Goal: Transaction & Acquisition: Download file/media

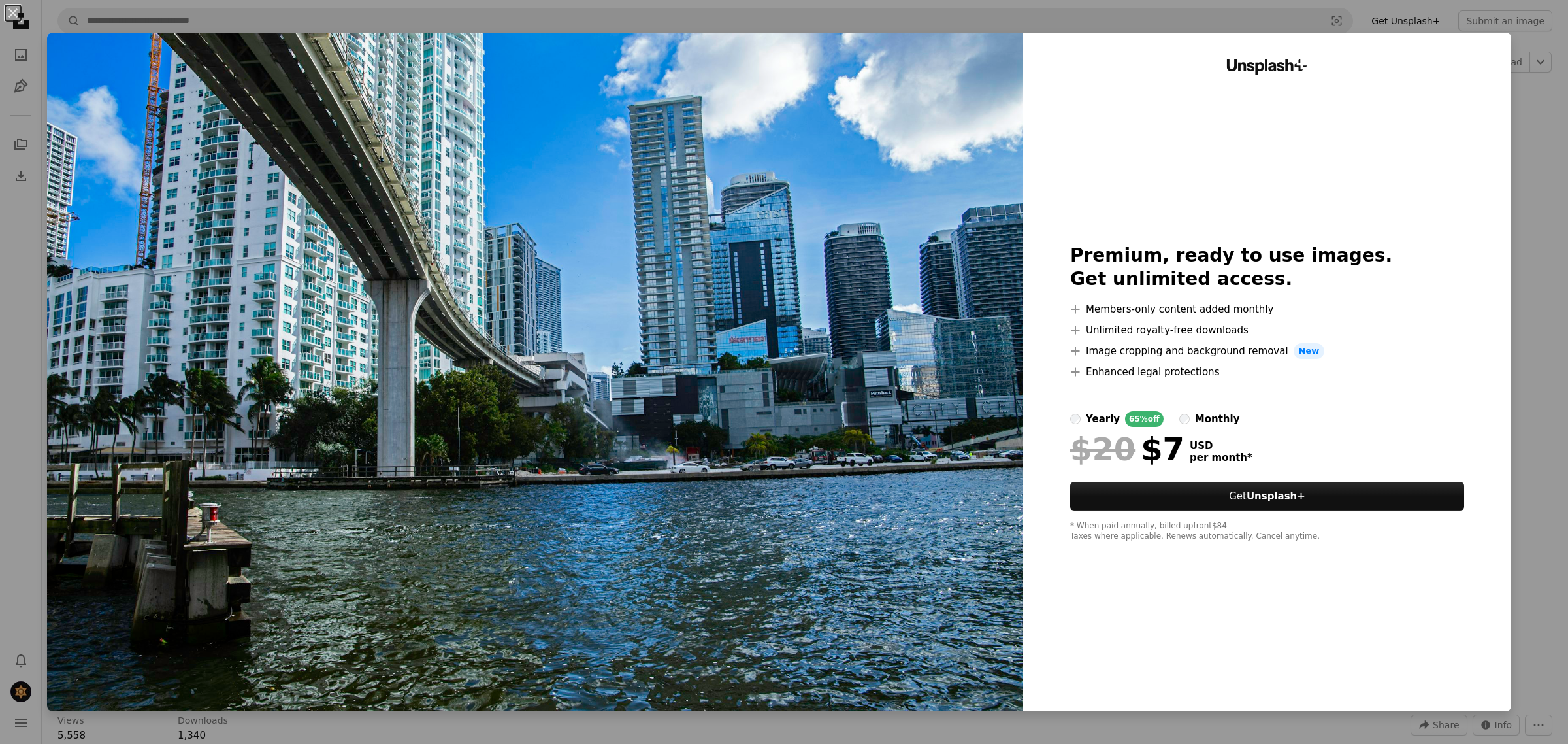
click at [1505, 165] on div "An X shape Unsplash+ Premium, ready to use images. Get unlimited access. A plus…" at bounding box center [784, 372] width 1568 height 744
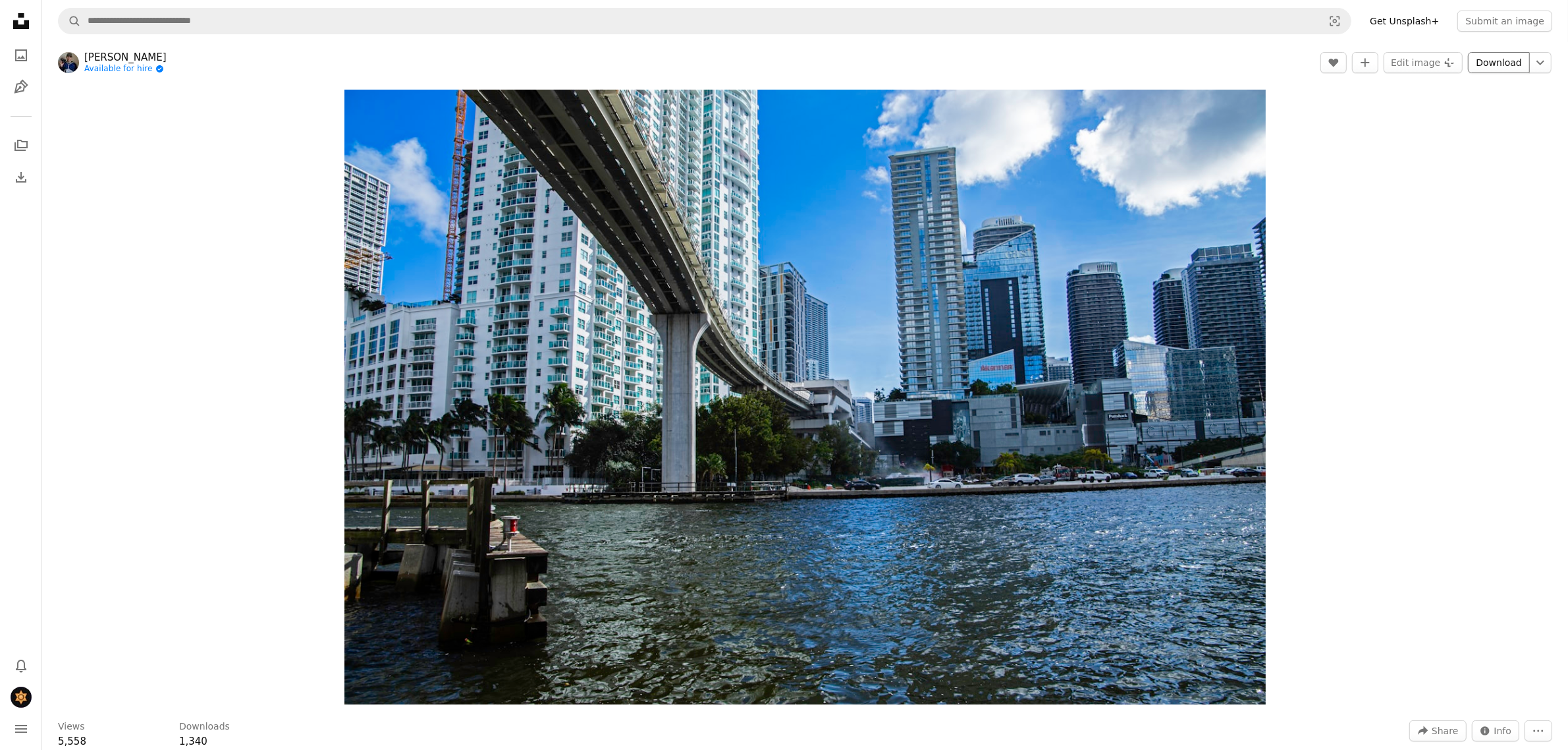
click at [1489, 69] on link "Download" at bounding box center [1499, 62] width 62 height 21
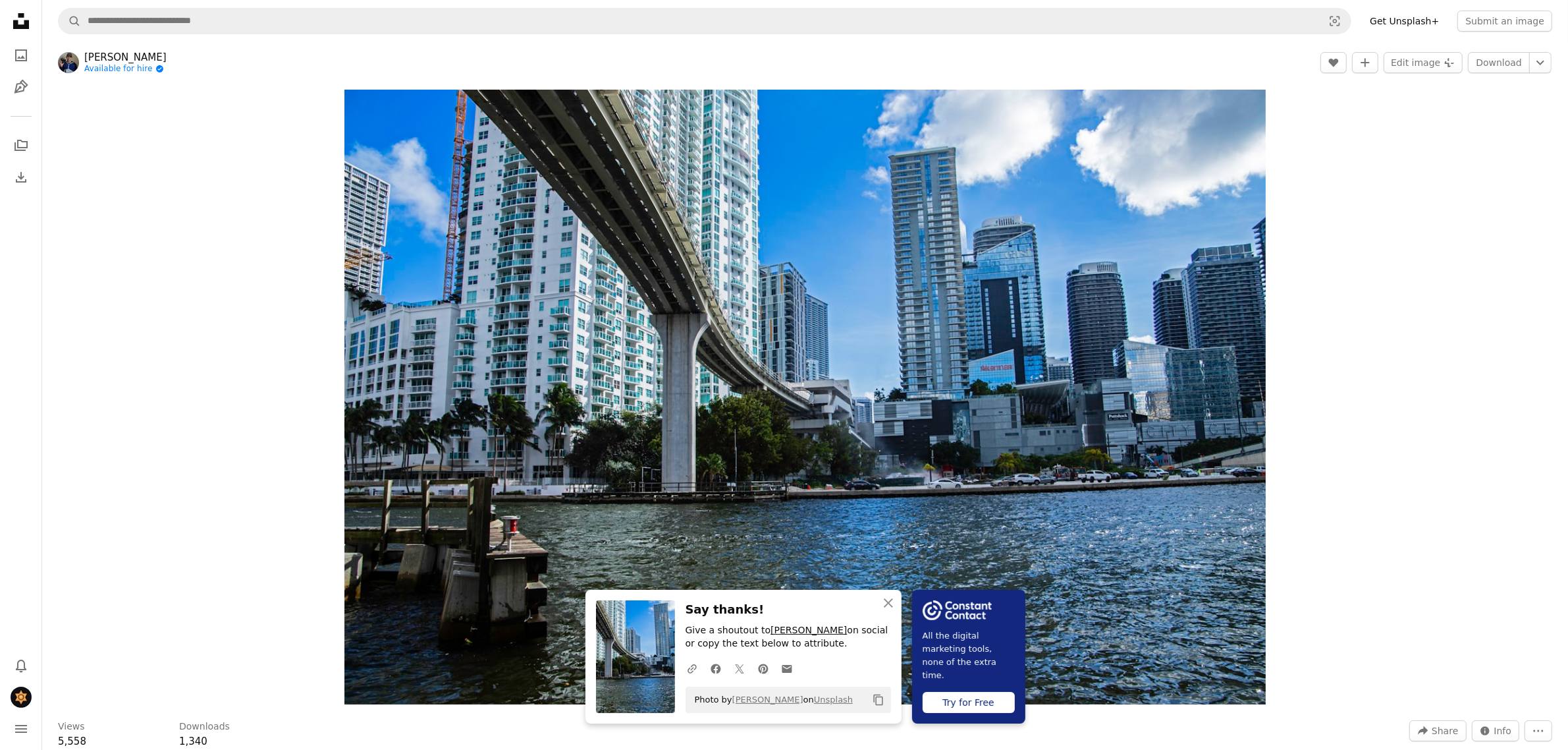
click at [797, 633] on link "[PERSON_NAME]" at bounding box center [808, 630] width 76 height 11
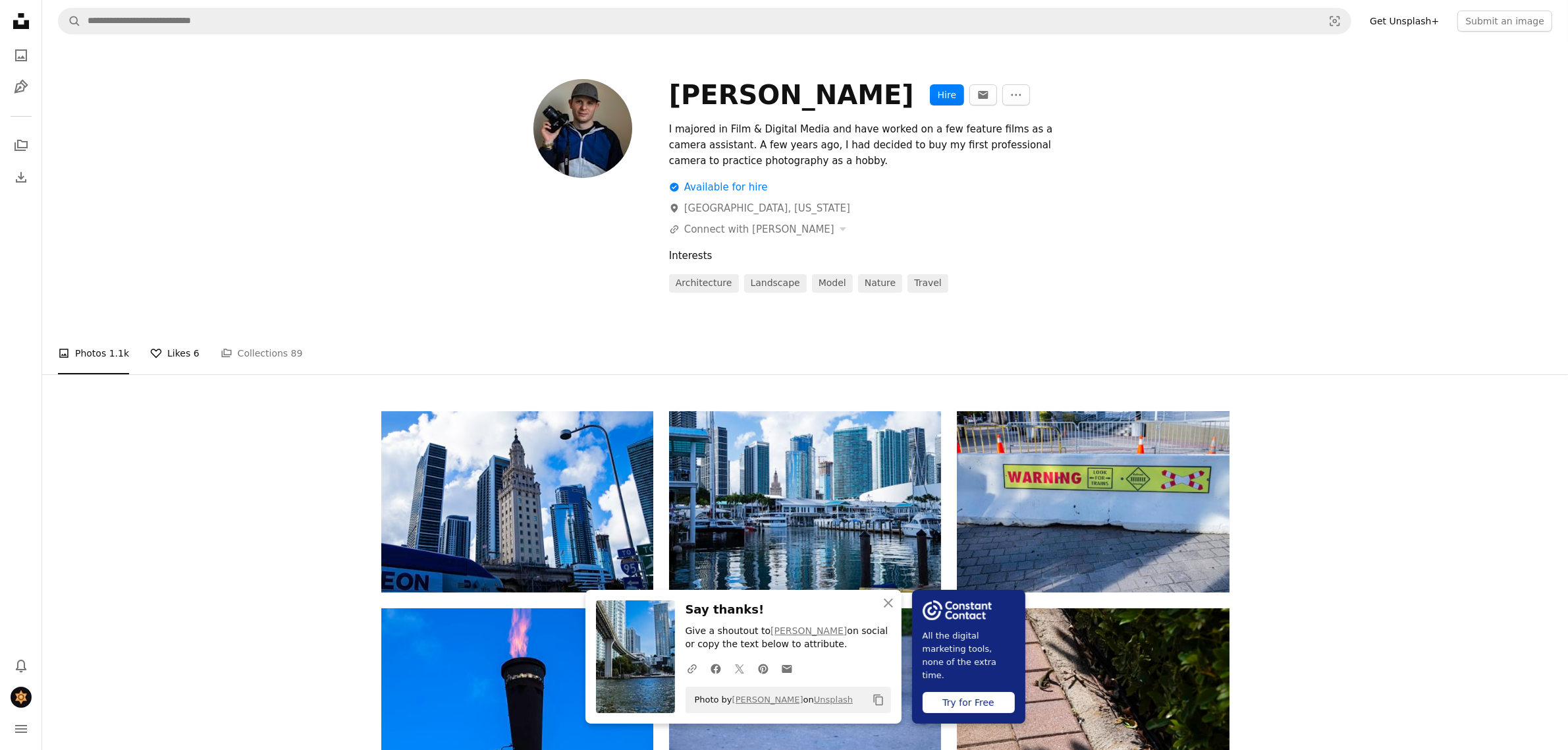
click at [179, 347] on link "A heart Likes 6" at bounding box center [174, 352] width 49 height 42
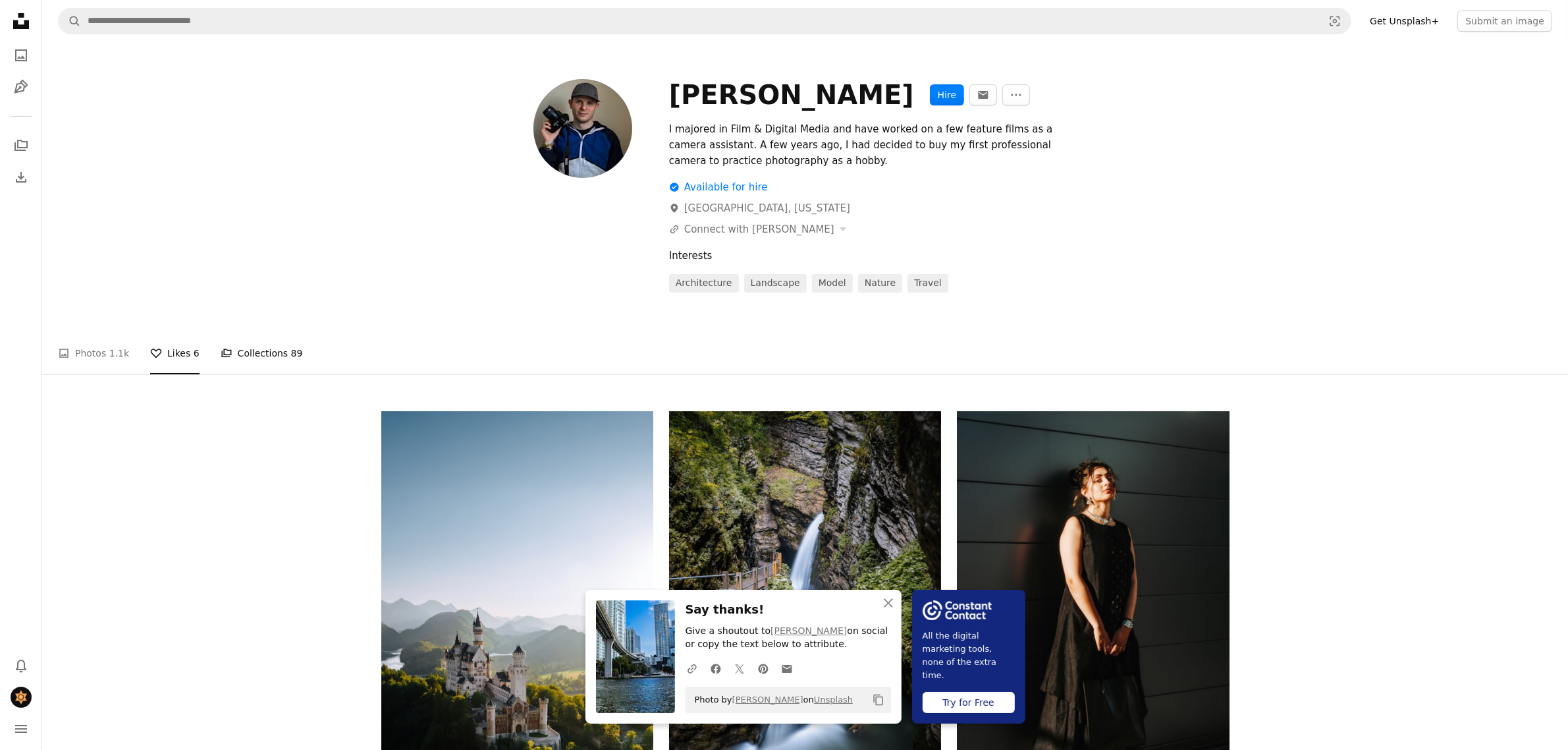
click at [262, 354] on link "A stack of folders Collections 89" at bounding box center [261, 352] width 82 height 42
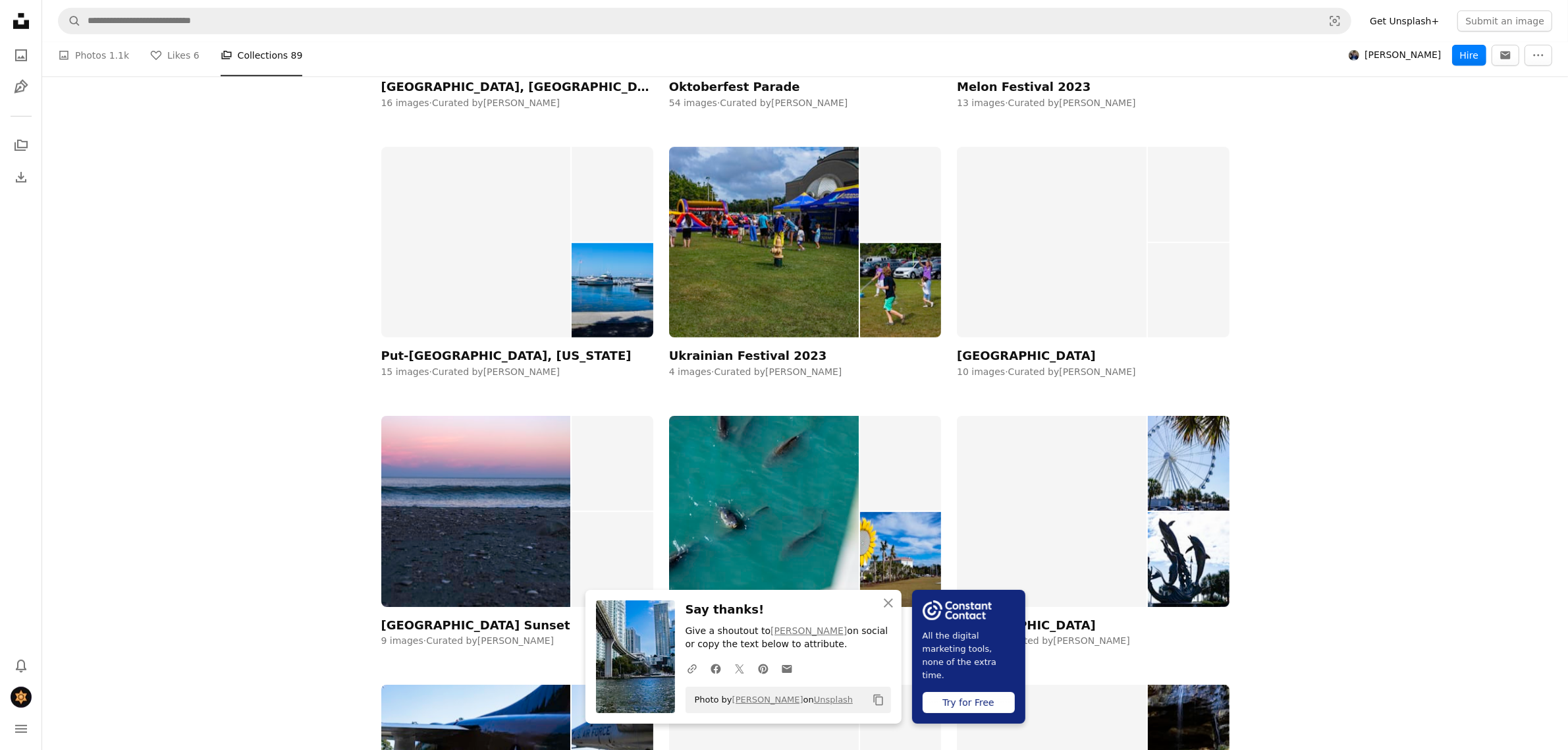
scroll to position [1235, 0]
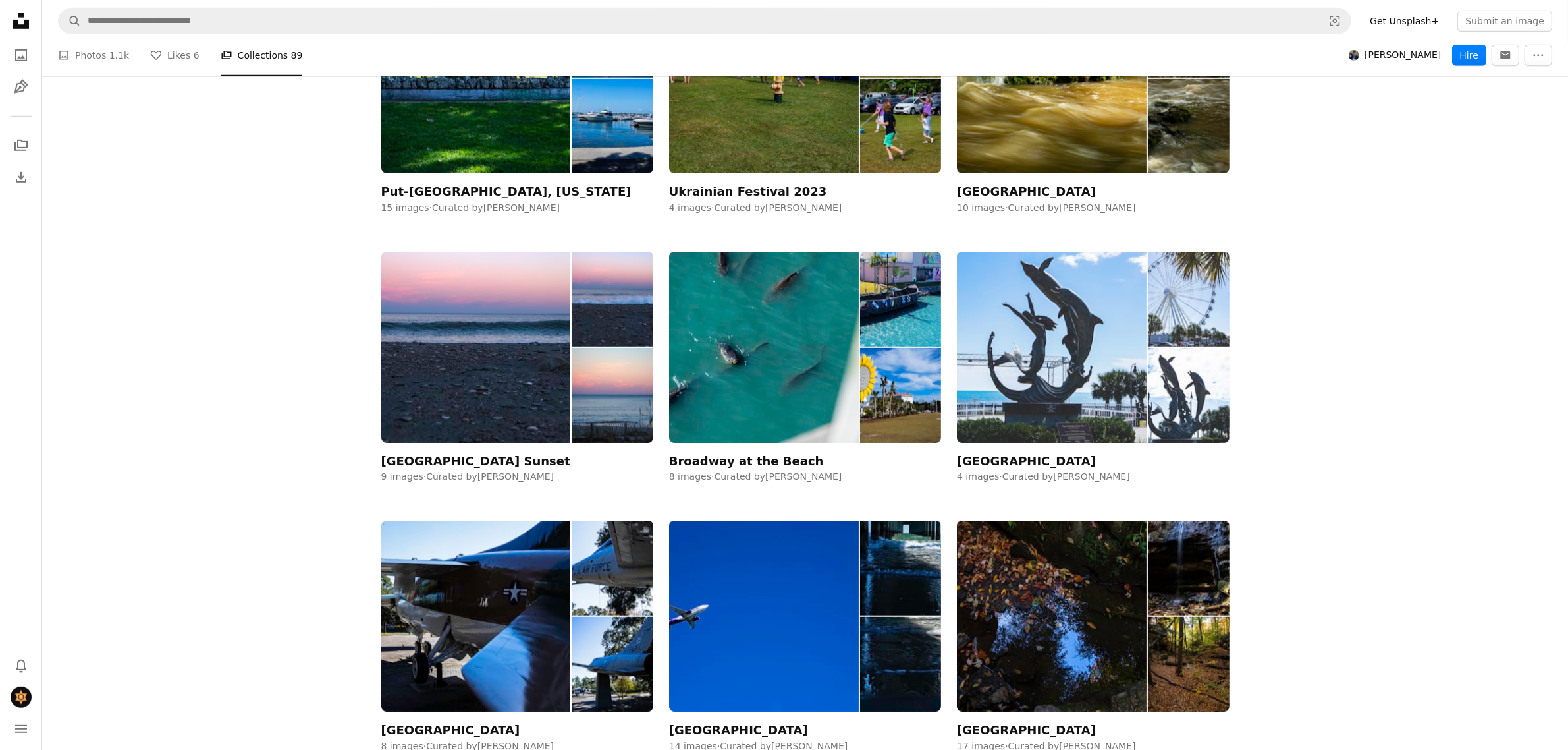
drag, startPoint x: 1037, startPoint y: 361, endPoint x: 1045, endPoint y: 357, distance: 8.9
click at [1039, 360] on img at bounding box center [1051, 347] width 189 height 190
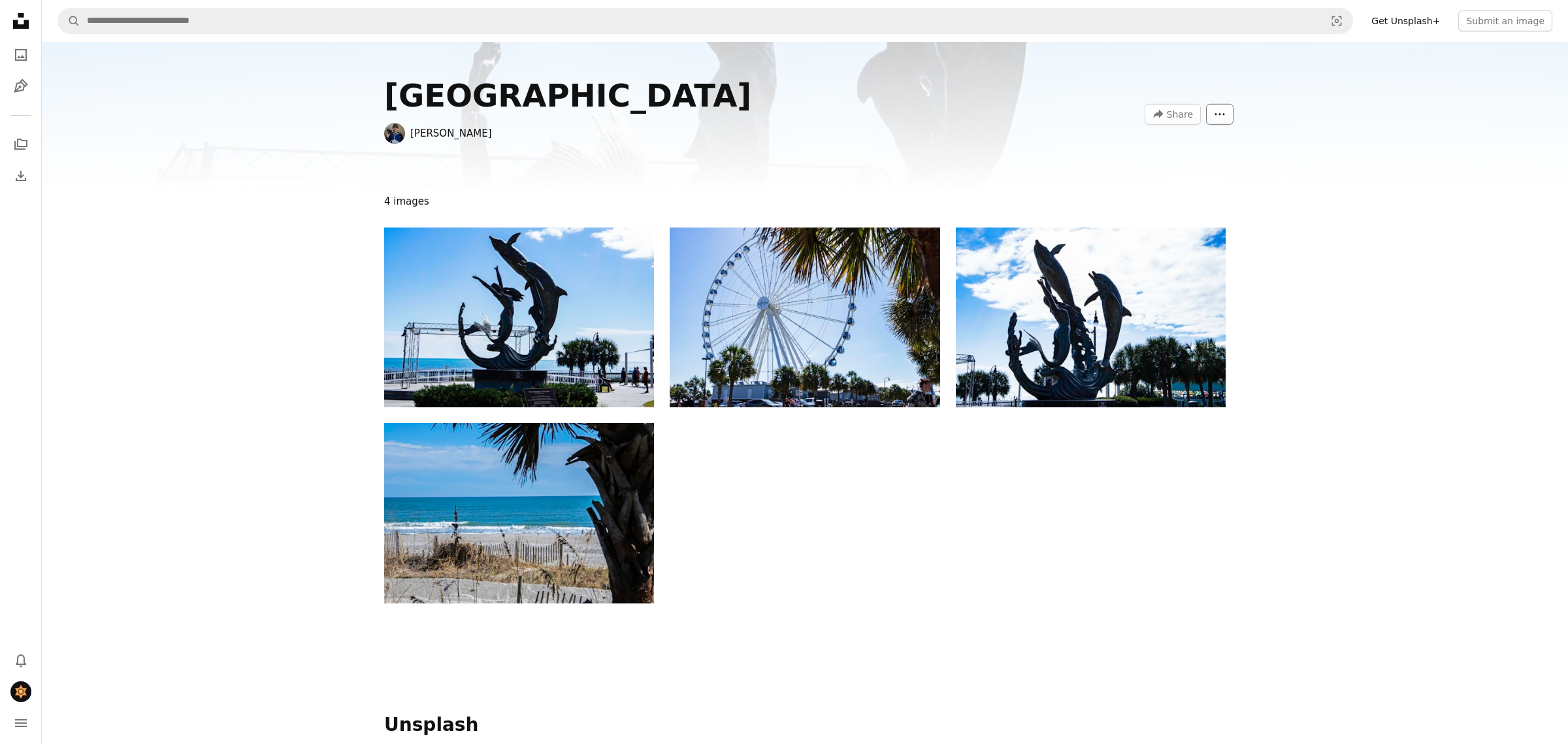
click at [1217, 111] on icon "More Actions" at bounding box center [1219, 114] width 11 height 11
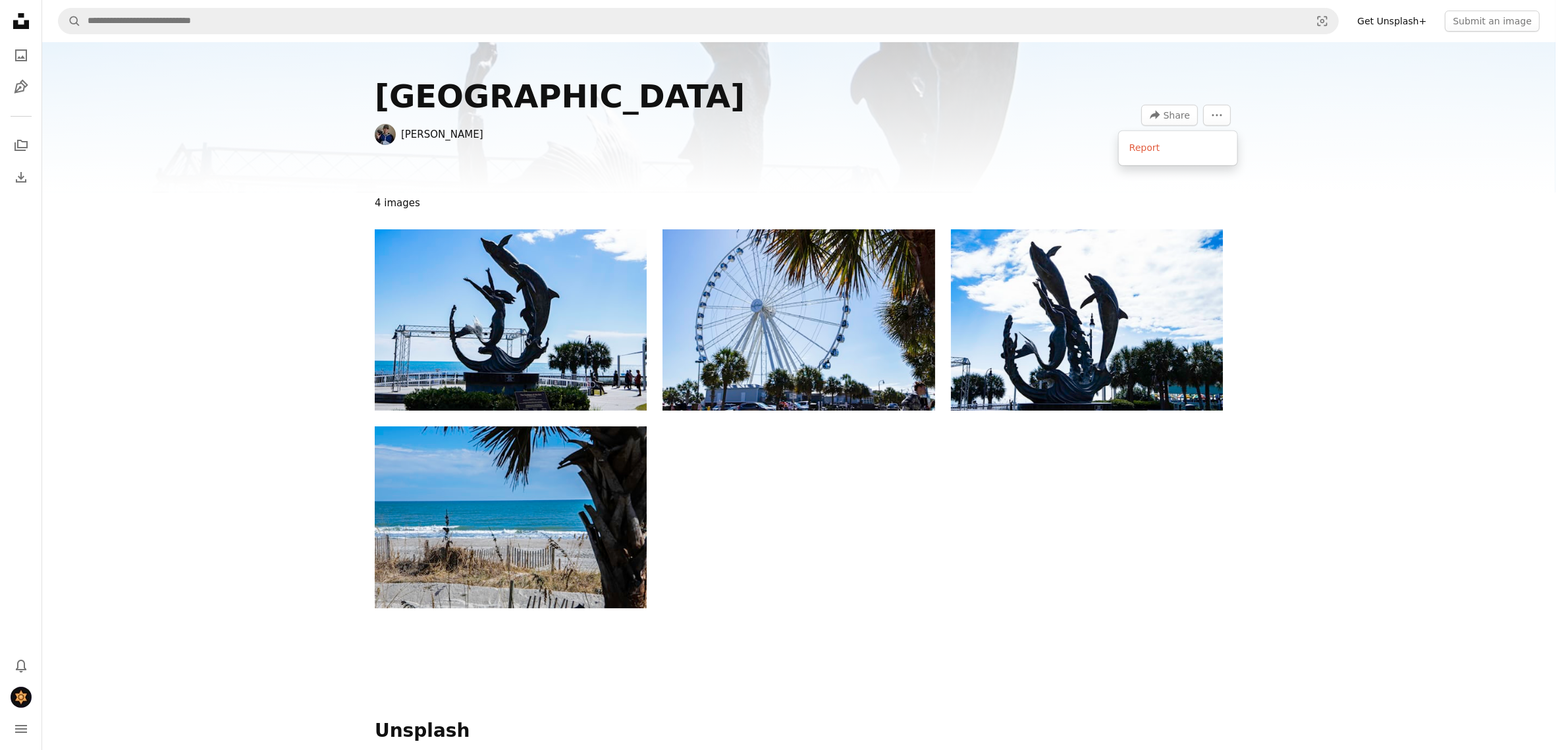
click at [1332, 156] on body "Unsplash logo Unsplash Home A photo Pen Tool A stack of folders Download Bell n…" at bounding box center [777, 375] width 1555 height 750
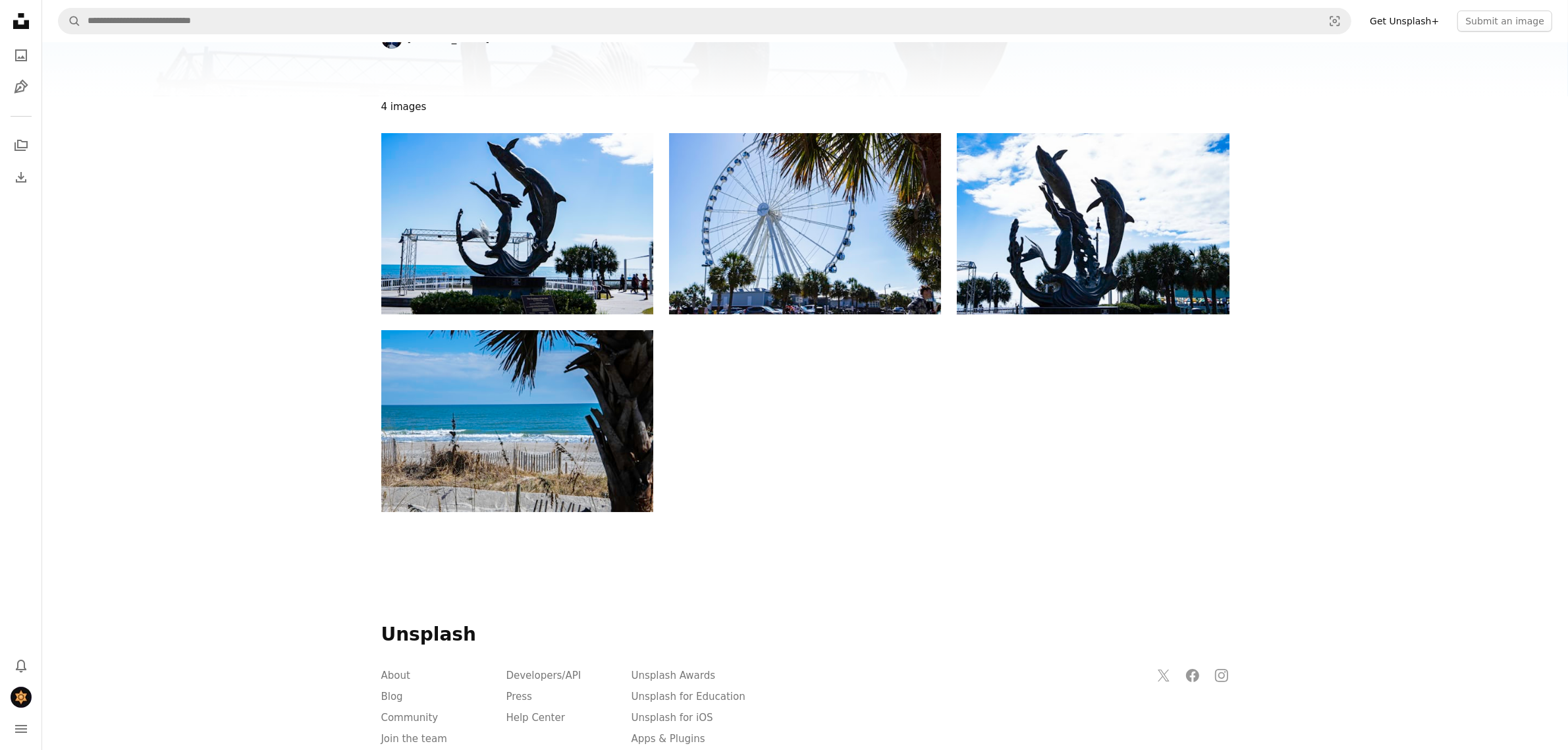
scroll to position [231, 0]
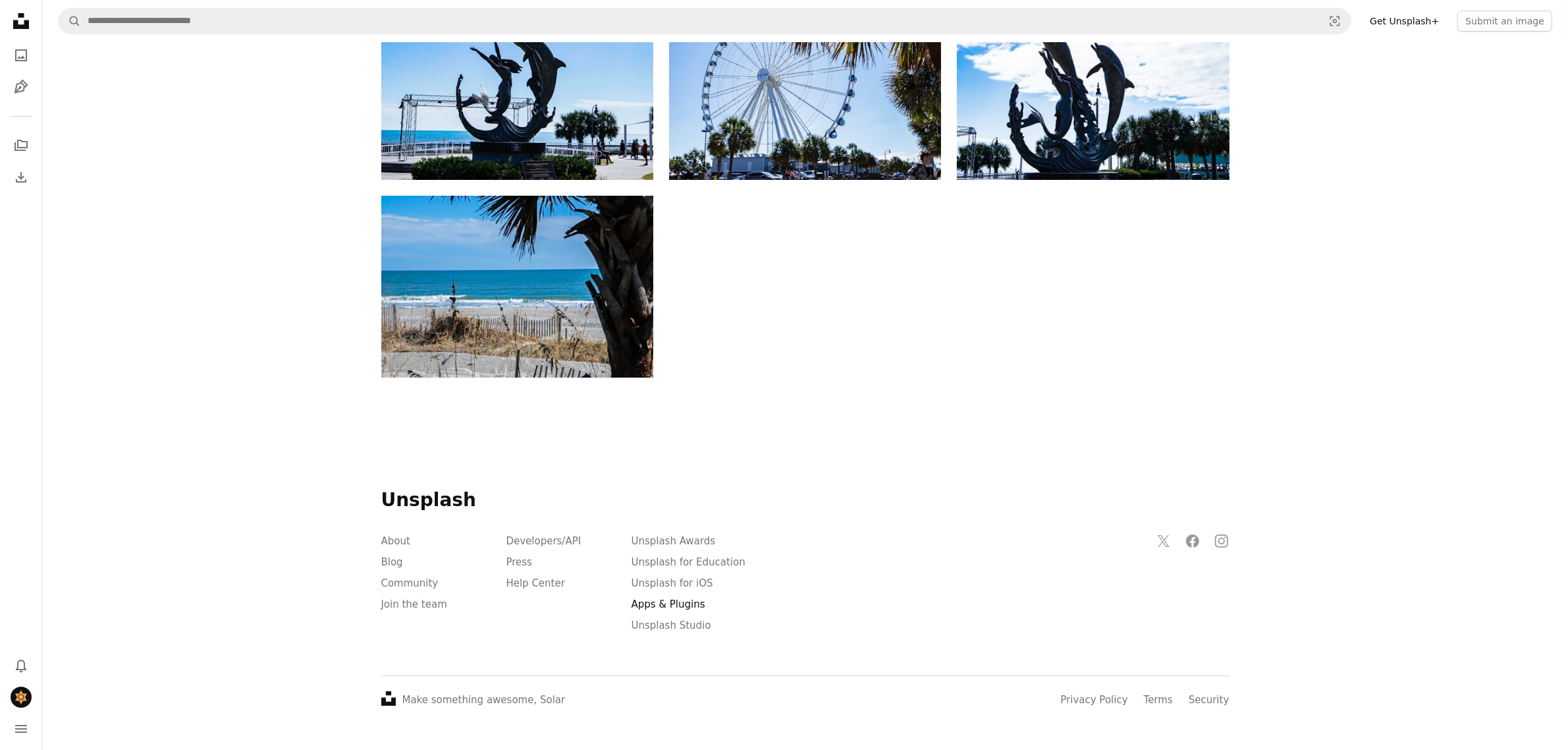
click at [682, 600] on link "Apps & Plugins" at bounding box center [668, 604] width 74 height 11
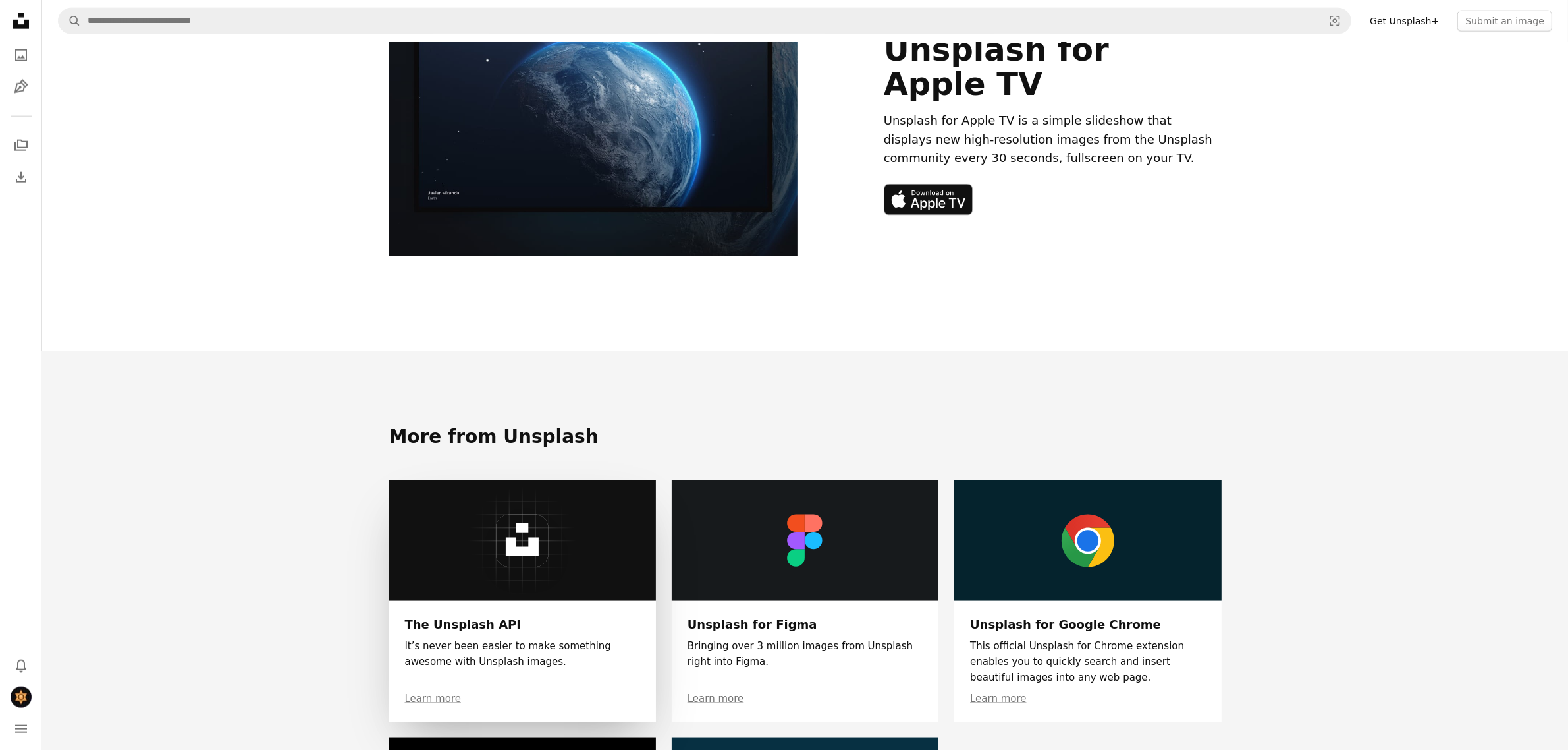
scroll to position [2389, 0]
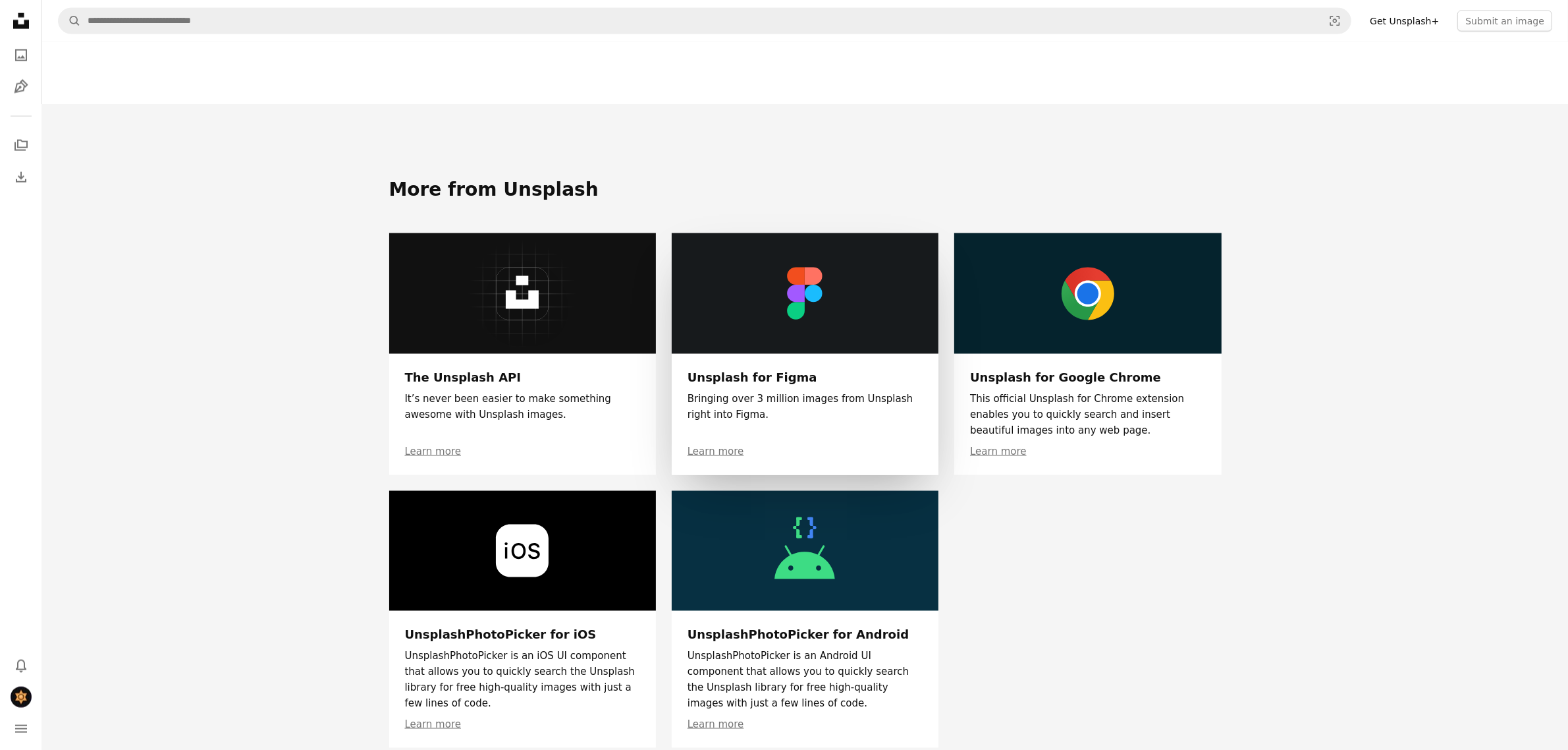
click at [770, 340] on link at bounding box center [805, 354] width 267 height 241
